Goal: Task Accomplishment & Management: Use online tool/utility

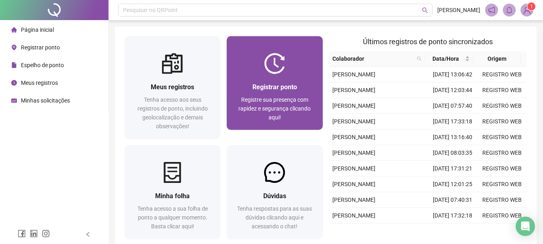
click at [293, 85] on span "Registrar ponto" at bounding box center [274, 87] width 45 height 8
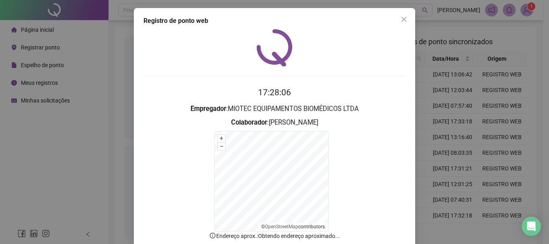
scroll to position [50, 0]
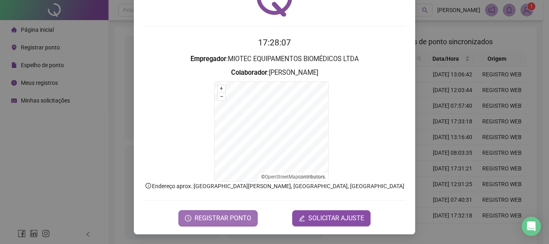
click at [211, 217] on span "REGISTRAR PONTO" at bounding box center [223, 218] width 57 height 10
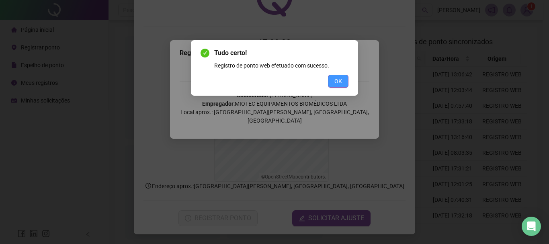
click at [338, 82] on span "OK" at bounding box center [338, 81] width 8 height 9
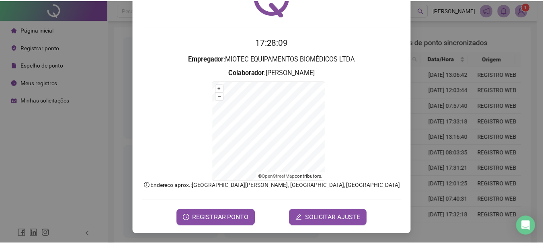
scroll to position [0, 0]
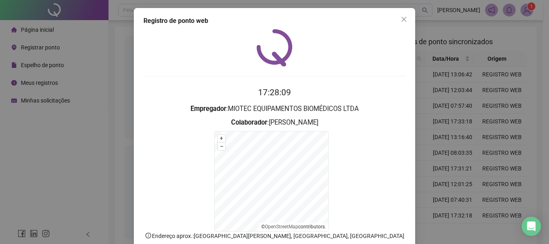
drag, startPoint x: 401, startPoint y: 16, endPoint x: 393, endPoint y: 15, distance: 8.1
click at [393, 15] on div "Registro de ponto web 17:28:09 Empregador : MIOTEC EQUIPAMENTOS BIOMÉDICOS LTDA…" at bounding box center [274, 146] width 281 height 276
click at [401, 18] on icon "close" at bounding box center [404, 19] width 6 height 6
